Goal: Find specific page/section: Find specific page/section

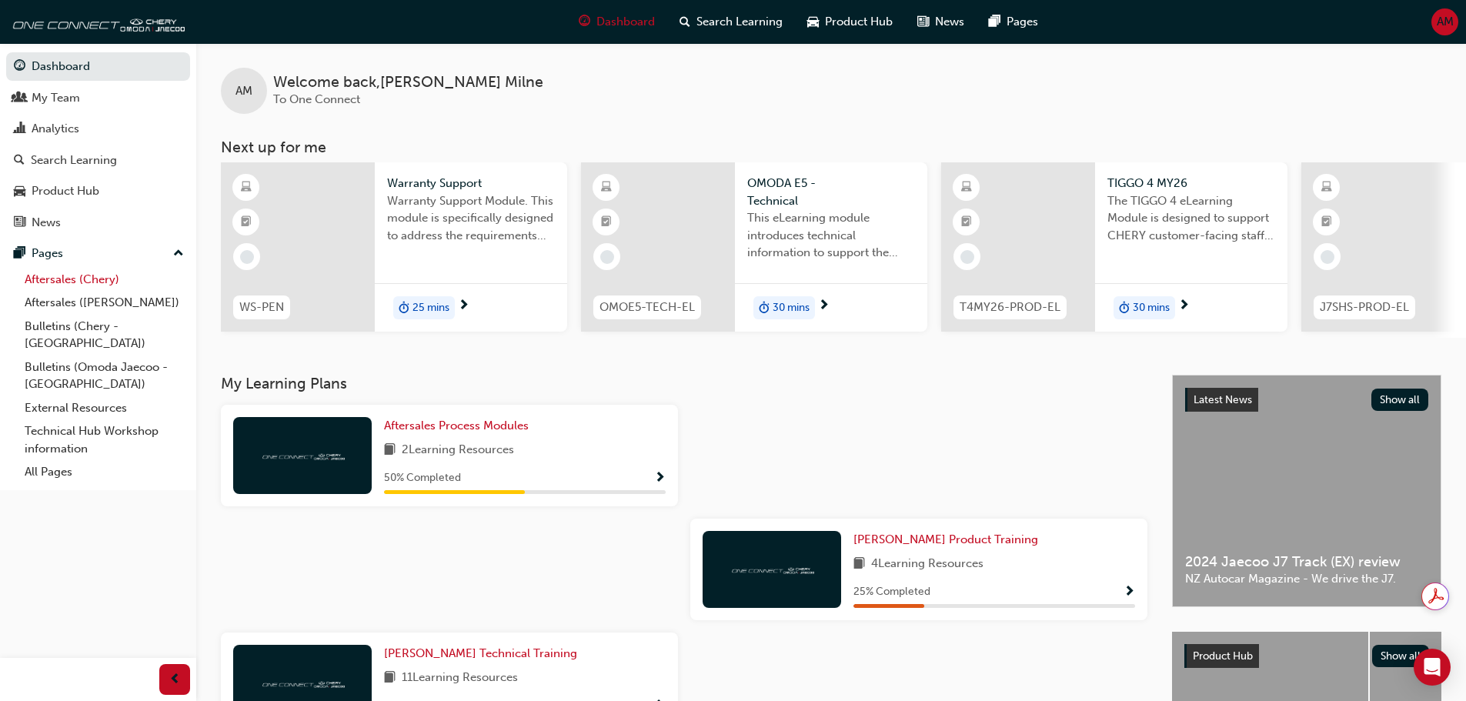
click at [51, 278] on link "Aftersales (Chery)" at bounding box center [104, 280] width 172 height 24
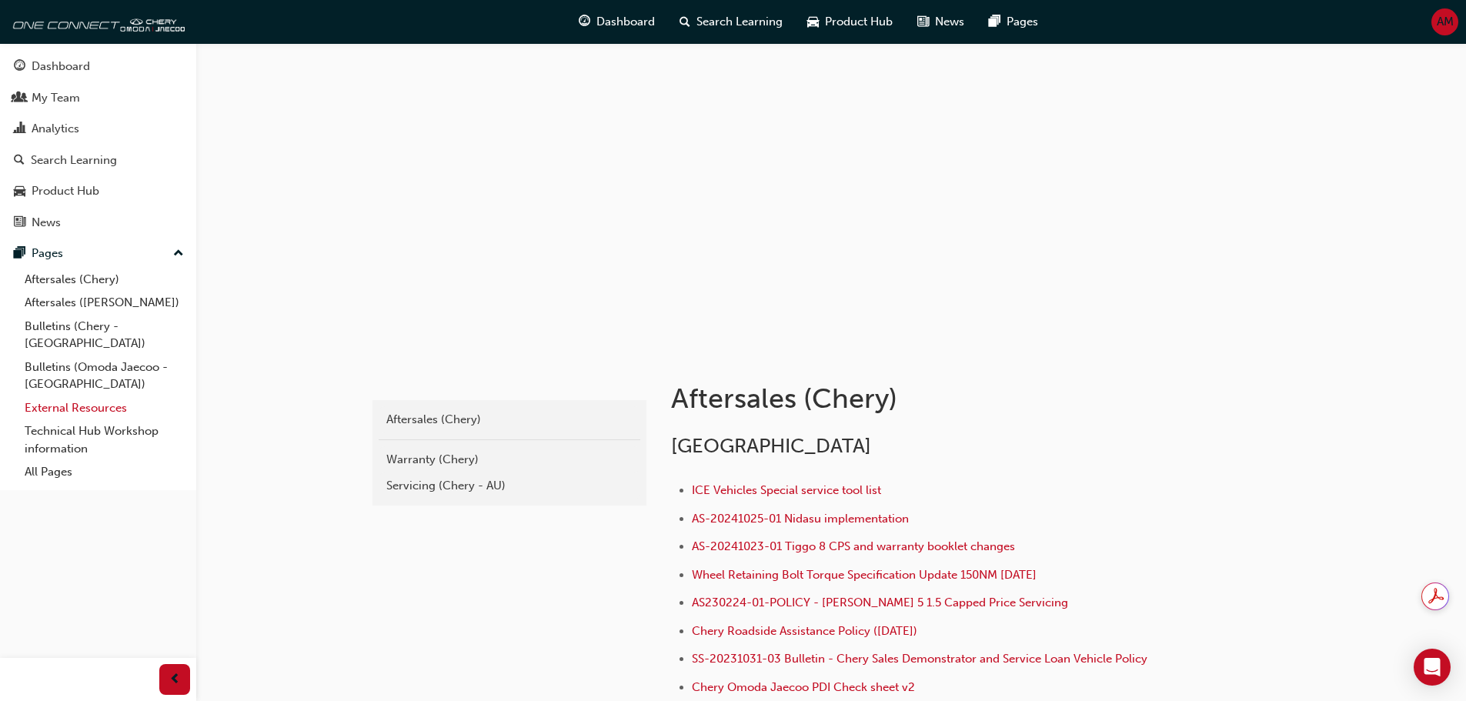
click at [66, 396] on link "External Resources" at bounding box center [104, 408] width 172 height 24
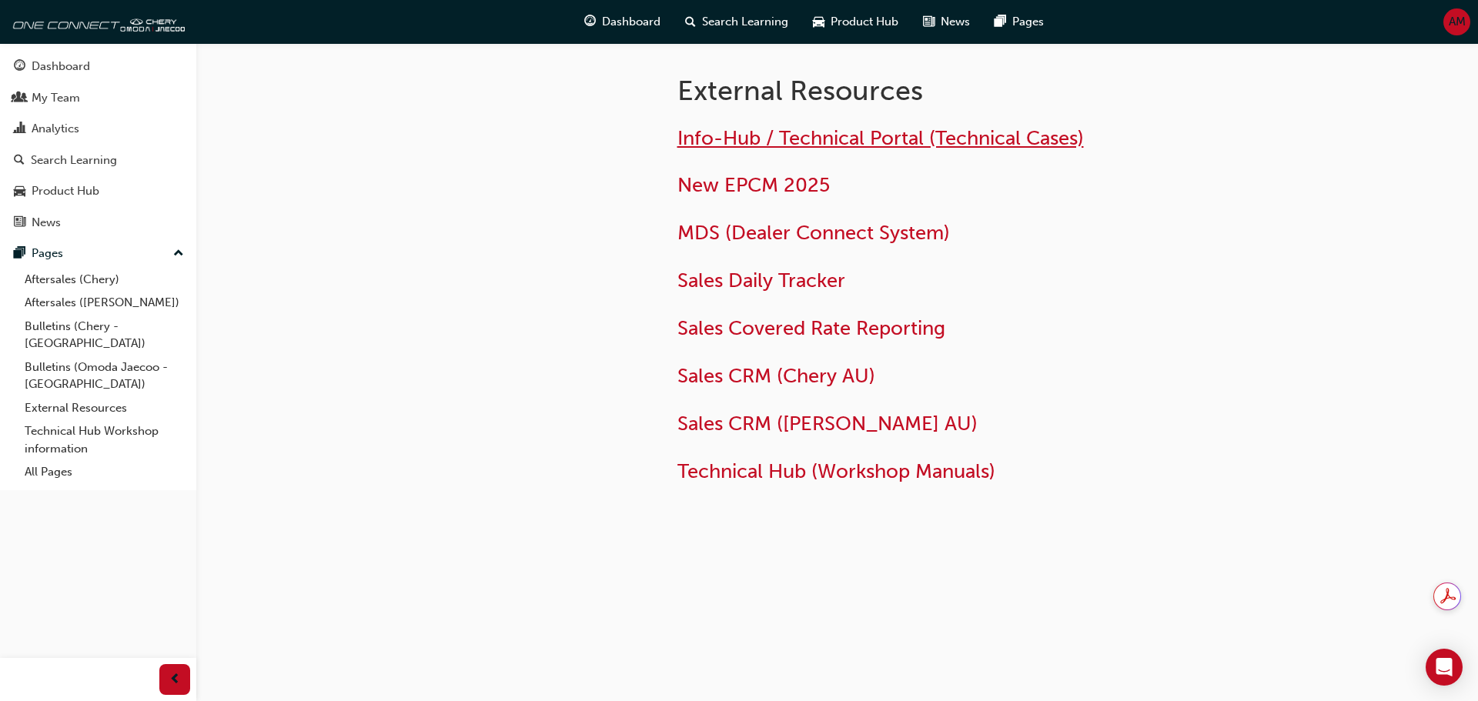
click at [745, 145] on span "Info-Hub / Technical Portal (Technical Cases)" at bounding box center [880, 138] width 406 height 24
